Goal: Find specific page/section: Find specific page/section

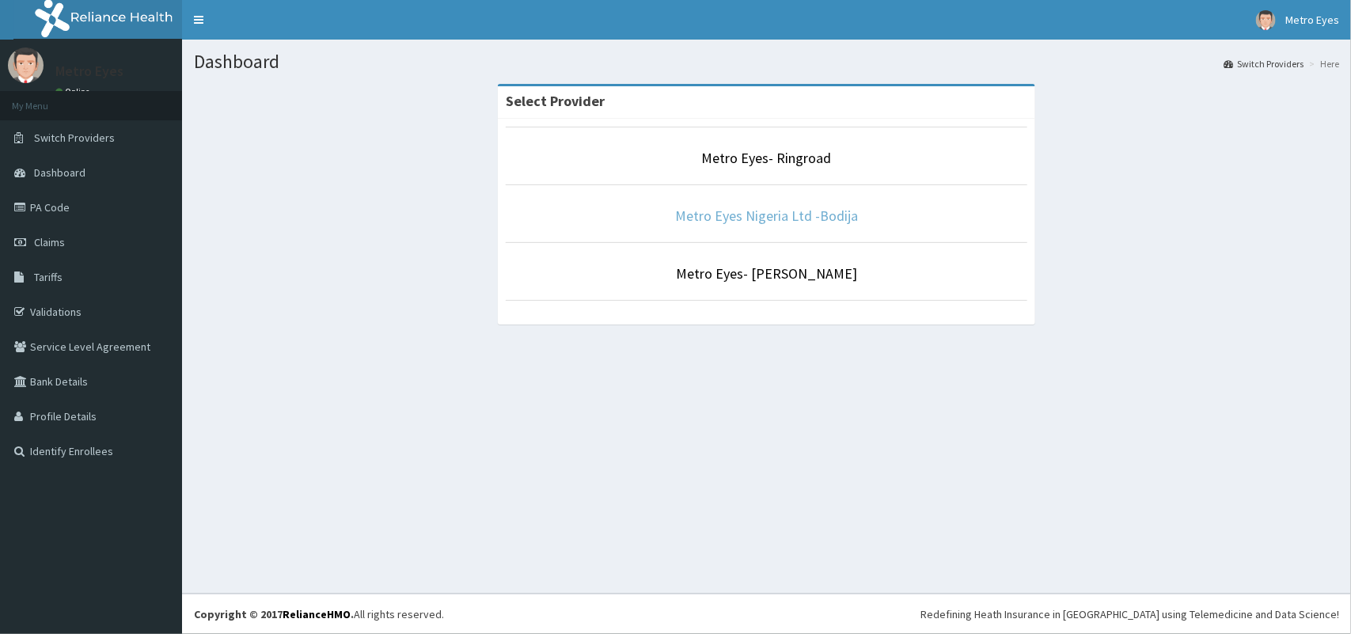
click at [709, 222] on link "Metro Eyes Nigeria Ltd -Bodija" at bounding box center [766, 216] width 183 height 18
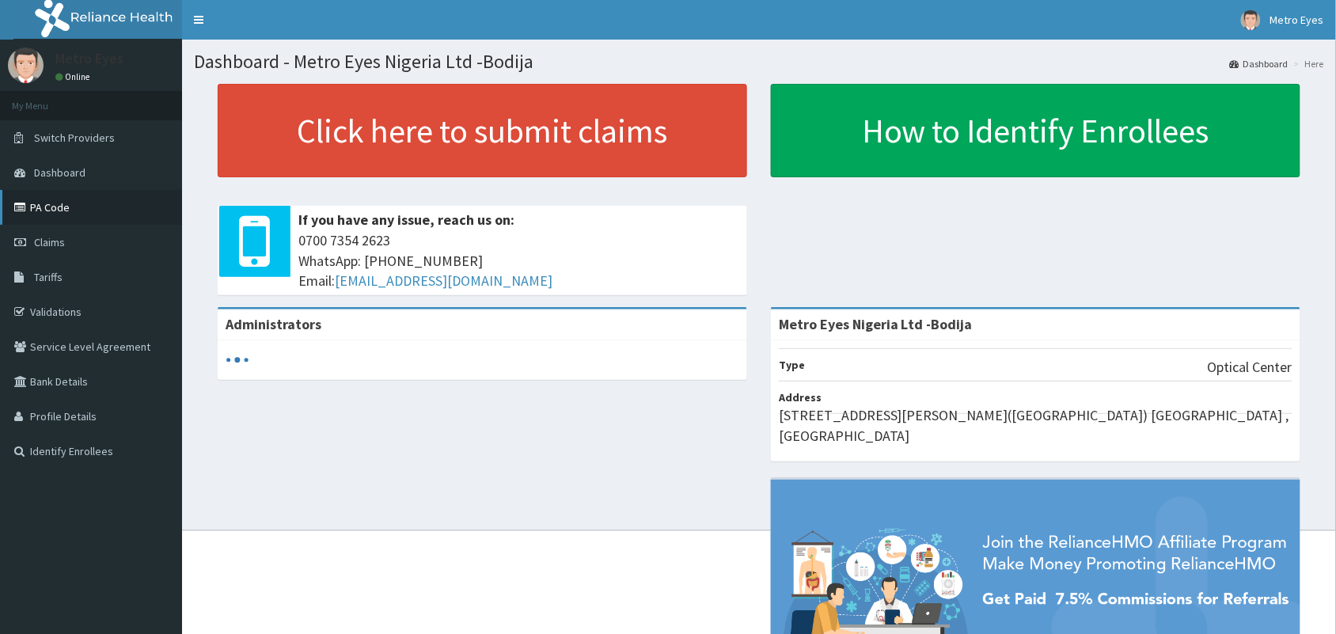
click at [52, 212] on link "PA Code" at bounding box center [91, 207] width 182 height 35
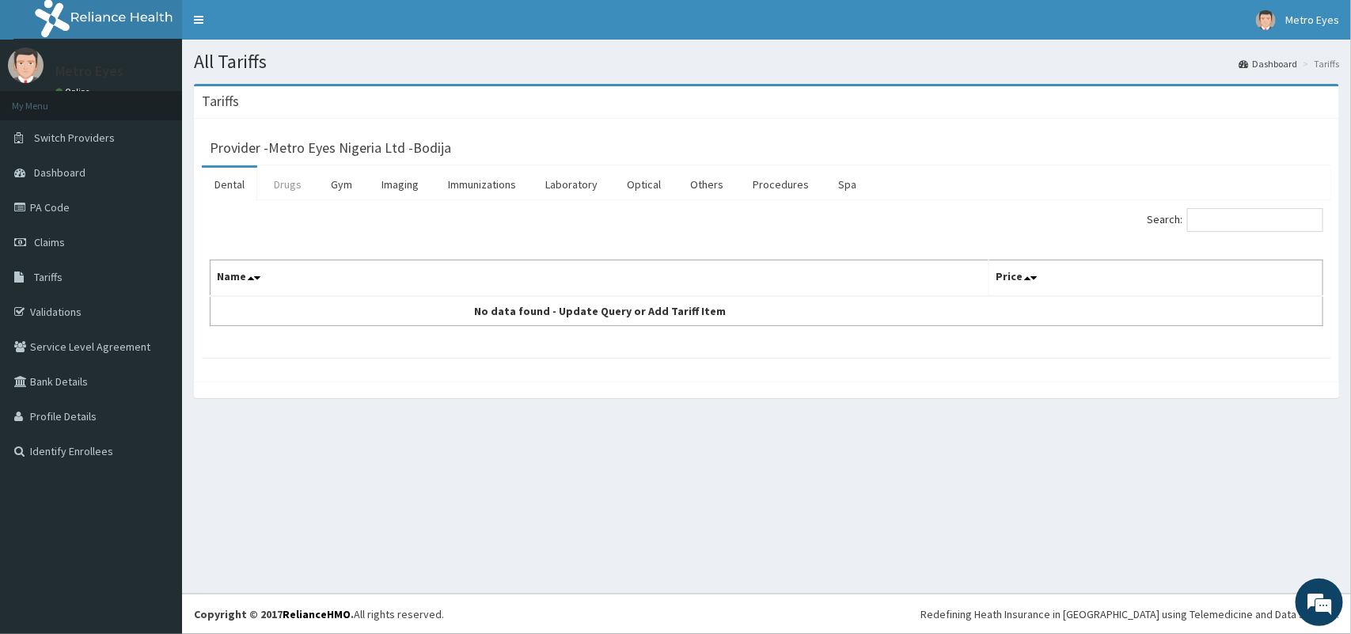
click at [293, 188] on link "Drugs" at bounding box center [287, 184] width 53 height 33
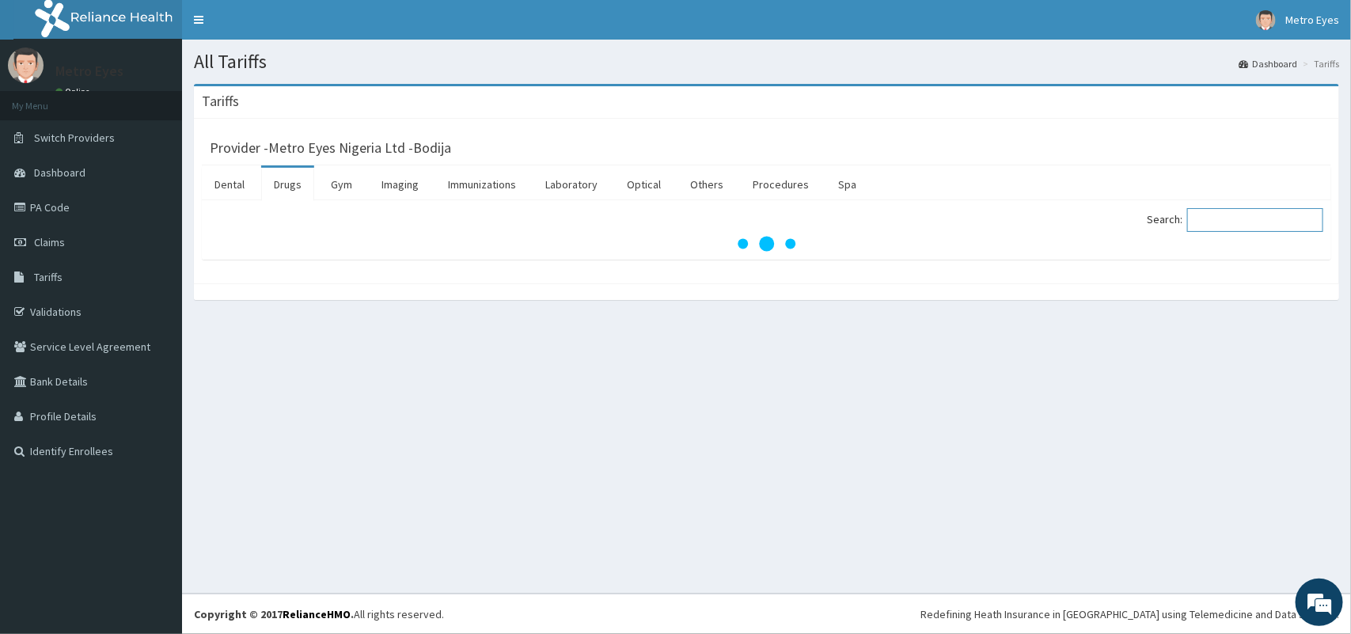
click at [1220, 219] on input "Search:" at bounding box center [1255, 220] width 136 height 24
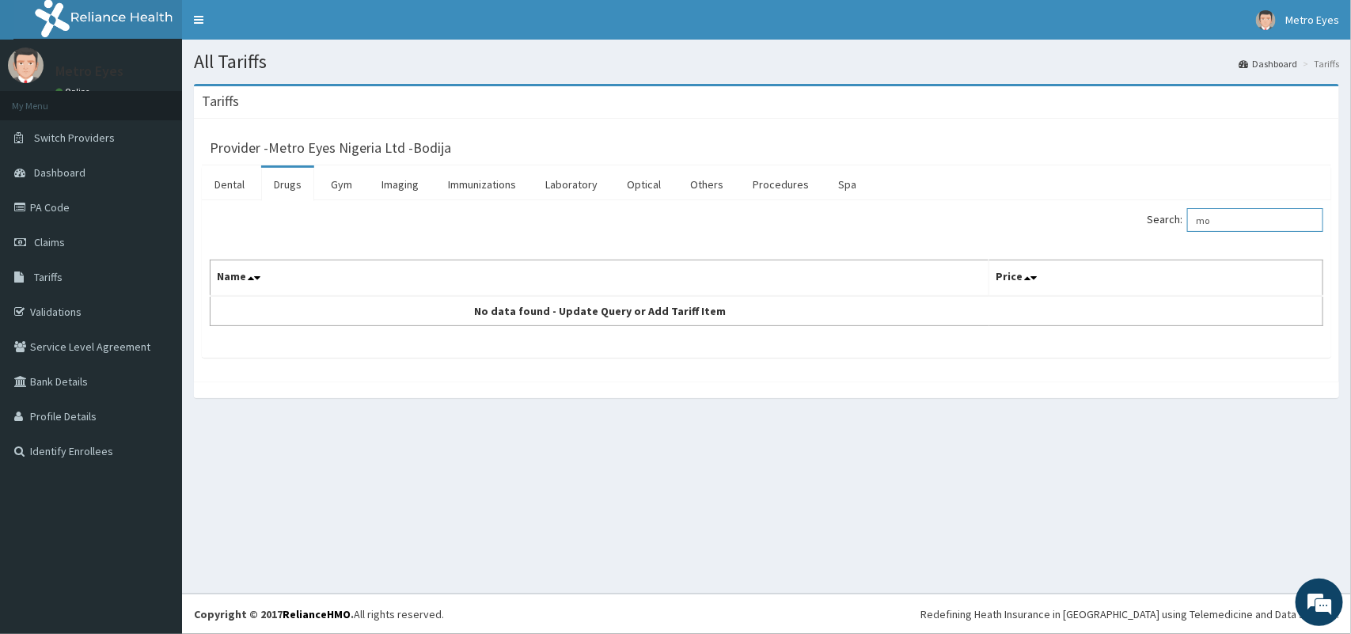
type input "m"
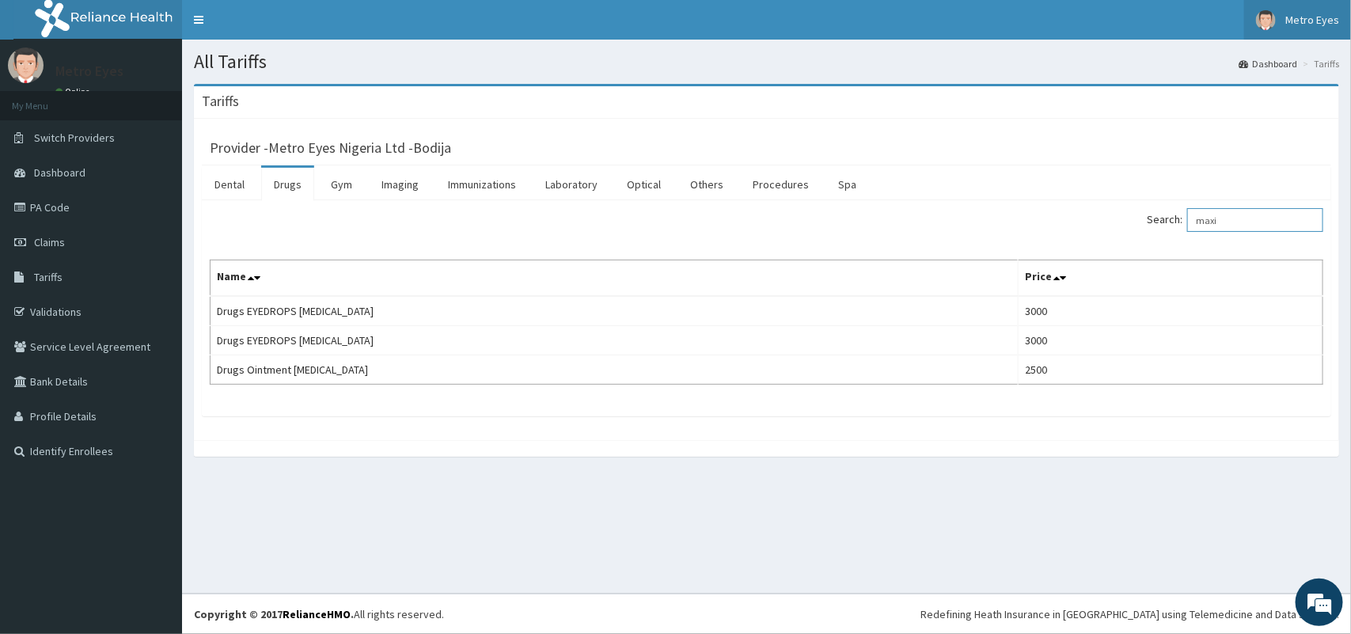
type input "maxi"
